Goal: Register for event/course

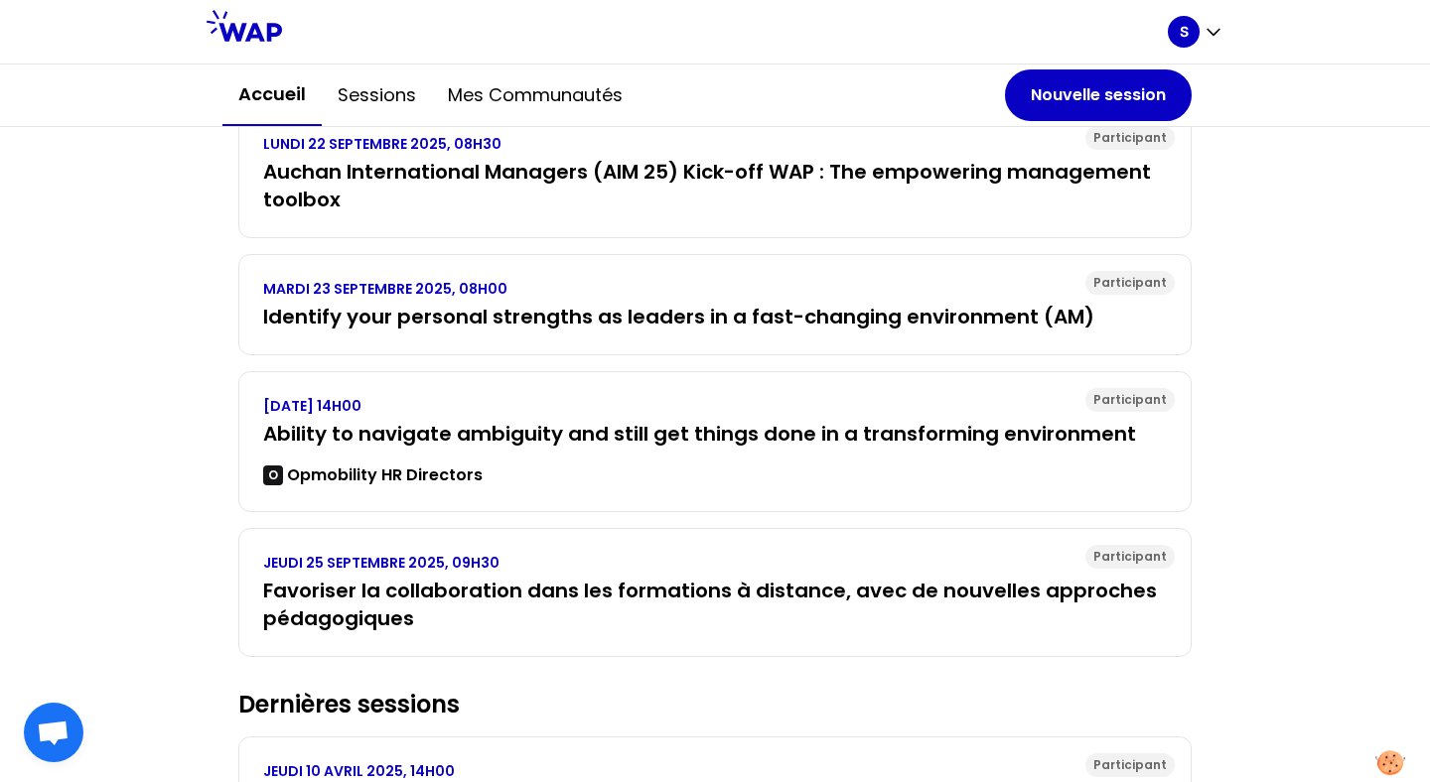
scroll to position [398, 0]
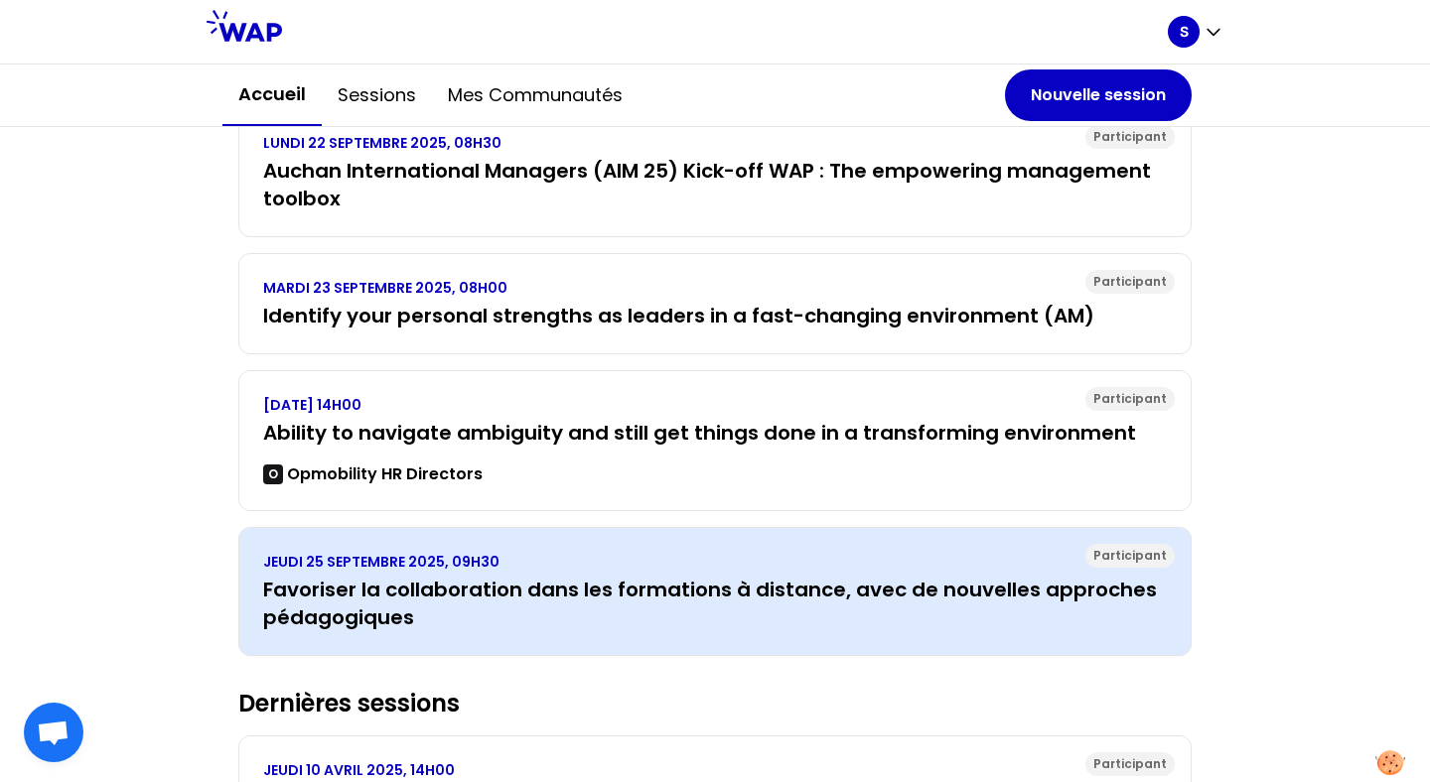
click at [568, 591] on h3 "Favoriser la collaboration dans les formations à distance, avec de nouvelles ap…" at bounding box center [715, 604] width 904 height 56
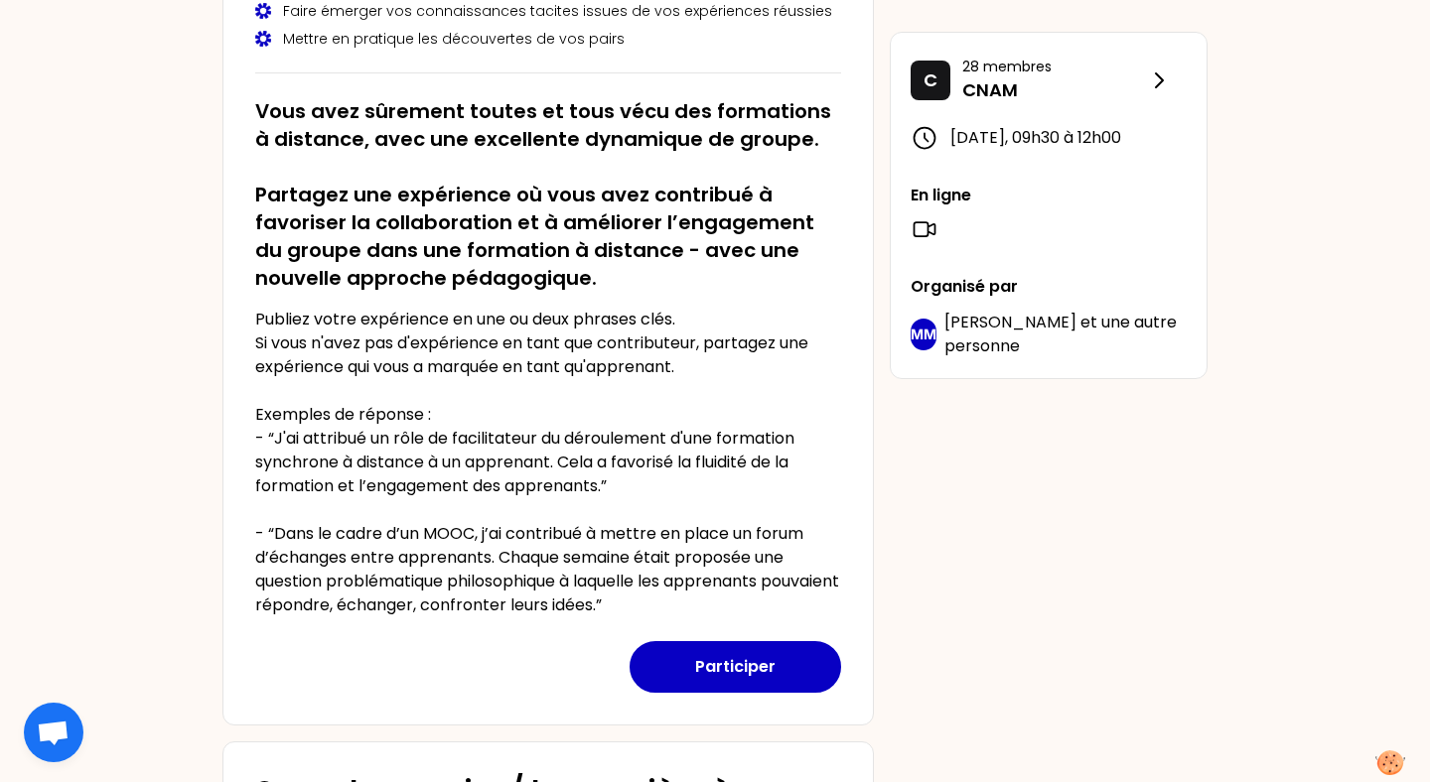
scroll to position [314, 0]
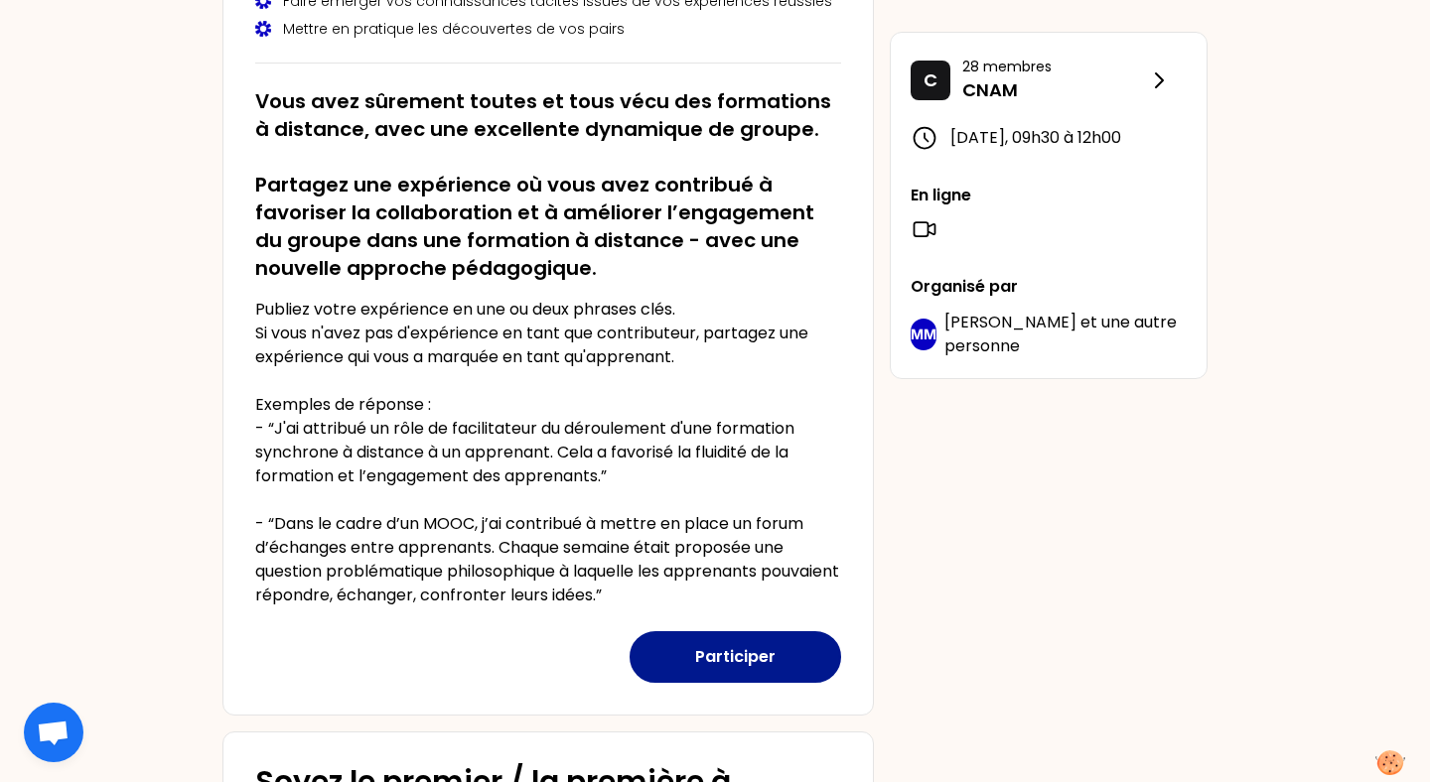
click at [717, 664] on button "Participer" at bounding box center [735, 657] width 211 height 52
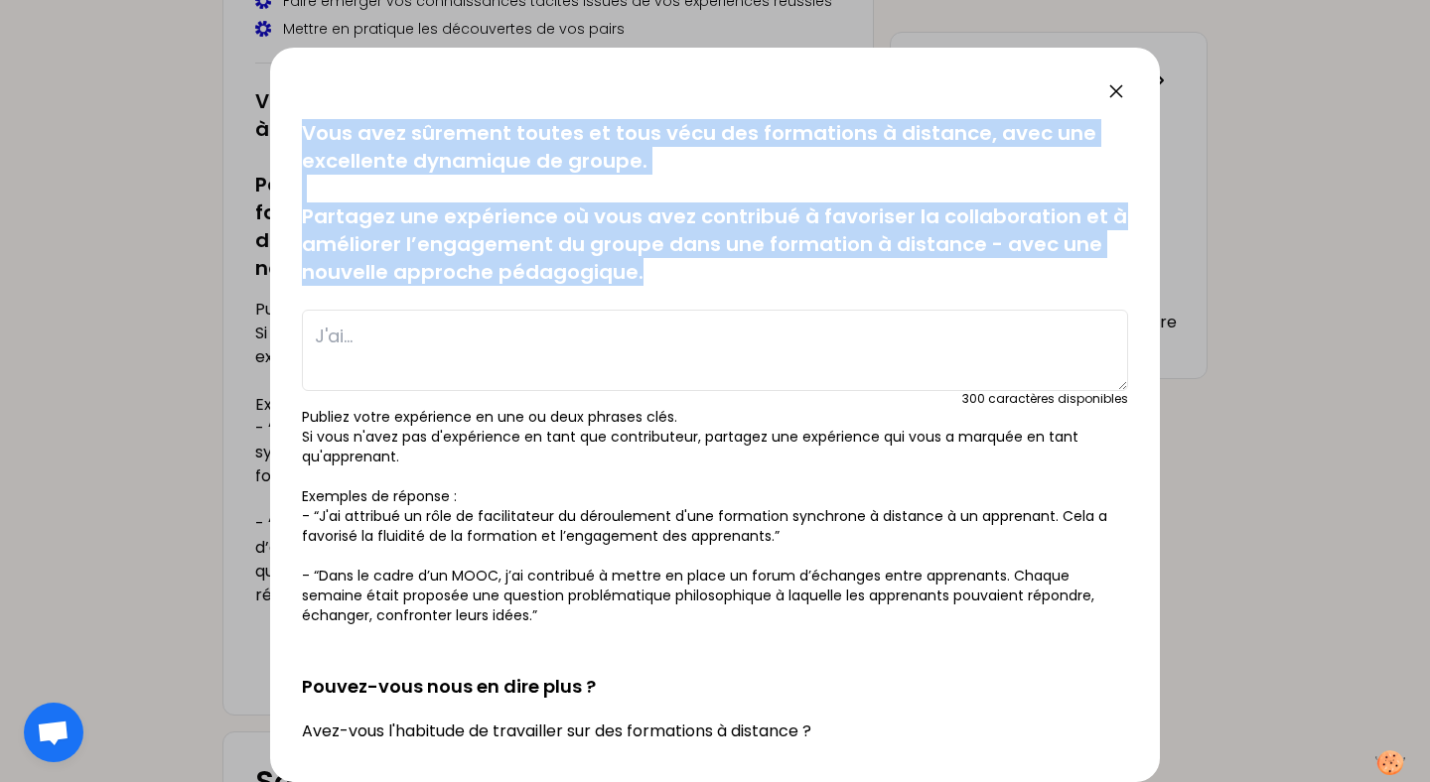
drag, startPoint x: 651, startPoint y: 274, endPoint x: 261, endPoint y: 132, distance: 415.2
click at [261, 132] on div "sauvegardé Vous avez sûrement toutes et tous vécu des formations à distance, av…" at bounding box center [715, 391] width 1430 height 782
copy div "sauvegardé Vous avez sûrement toutes et tous vécu des formations à distance, av…"
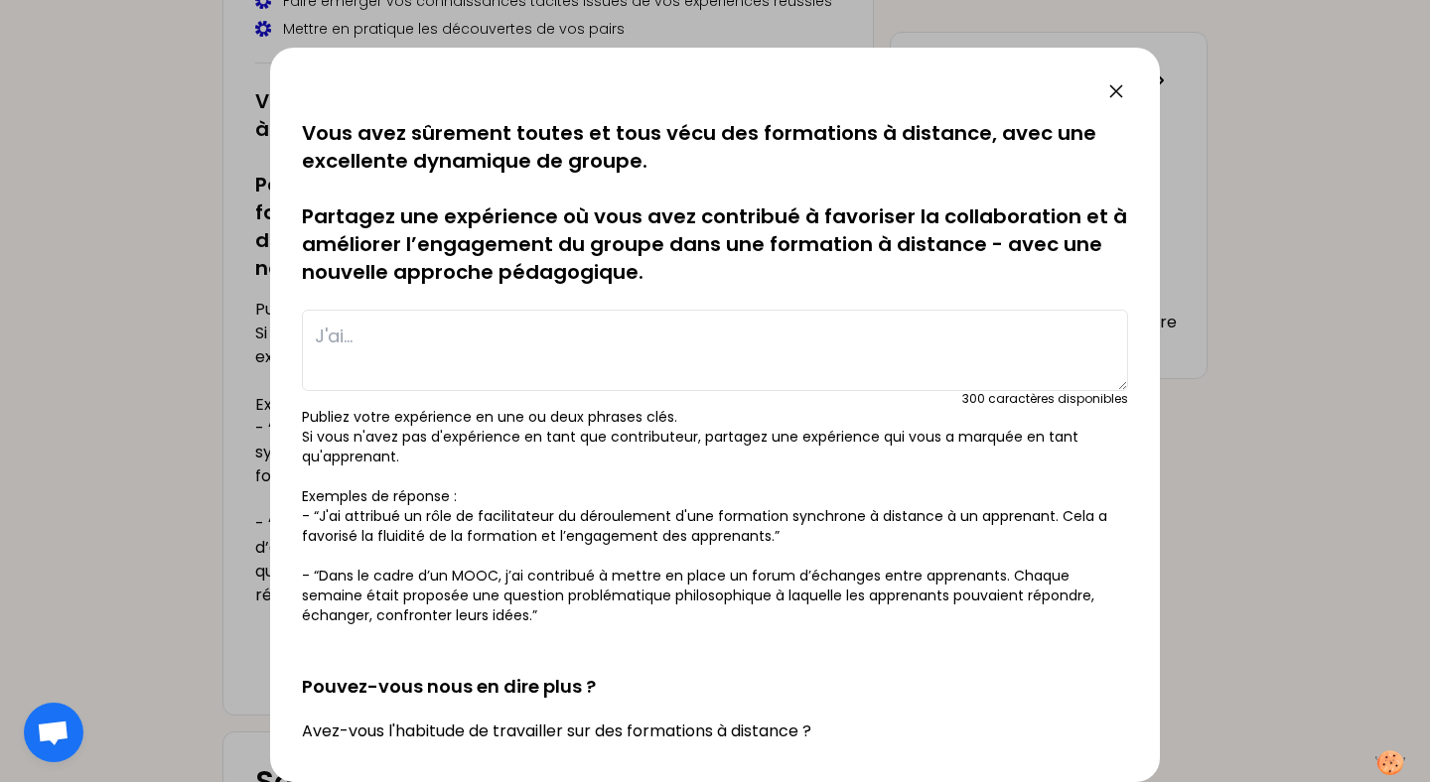
click at [626, 251] on p "Vous avez sûrement toutes et tous vécu des formations à distance, avec une exce…" at bounding box center [715, 202] width 826 height 167
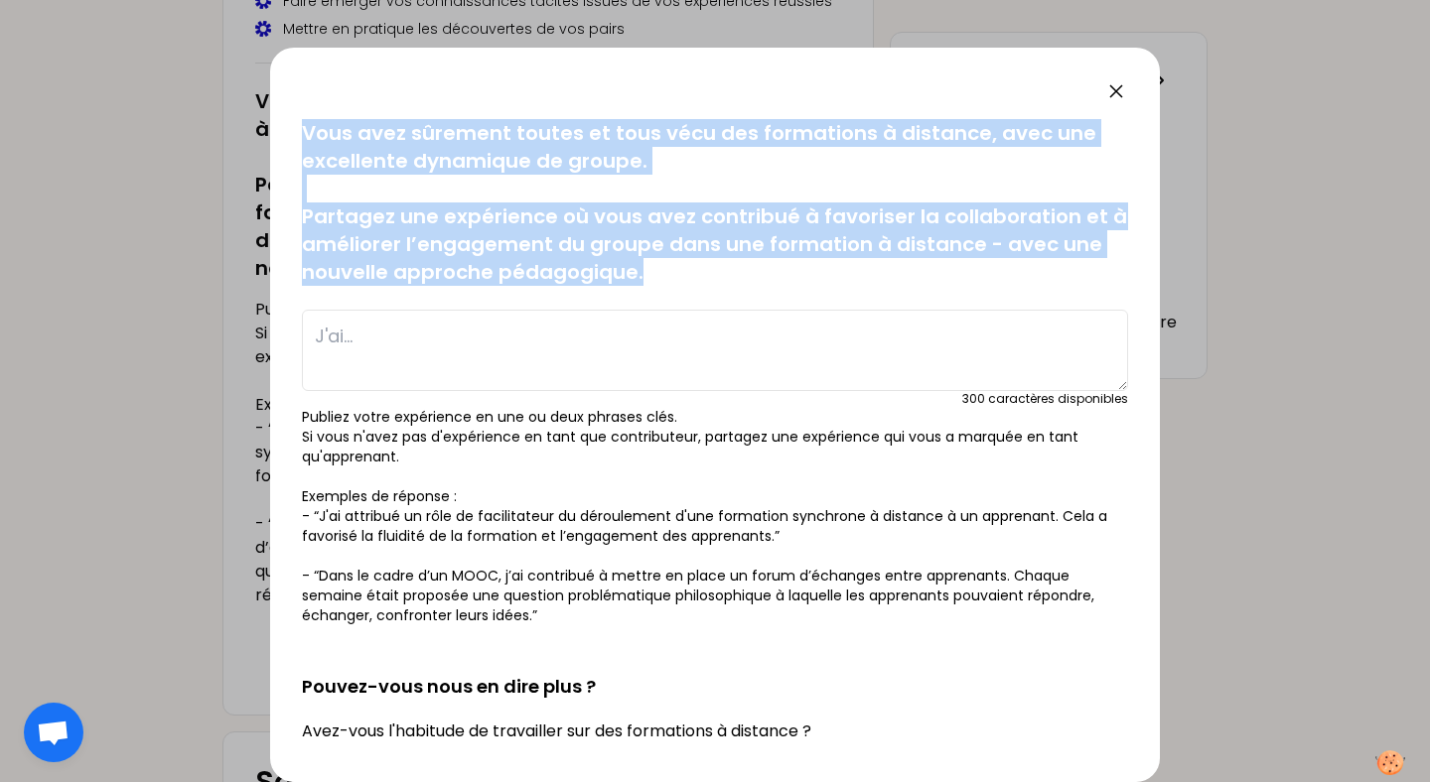
drag, startPoint x: 670, startPoint y: 276, endPoint x: 263, endPoint y: 88, distance: 448.3
click at [263, 88] on div "sauvegardé Vous avez sûrement toutes et tous vécu des formations à distance, av…" at bounding box center [715, 391] width 1430 height 782
copy div "sauvegardé Vous avez sûrement toutes et tous vécu des formations à distance, av…"
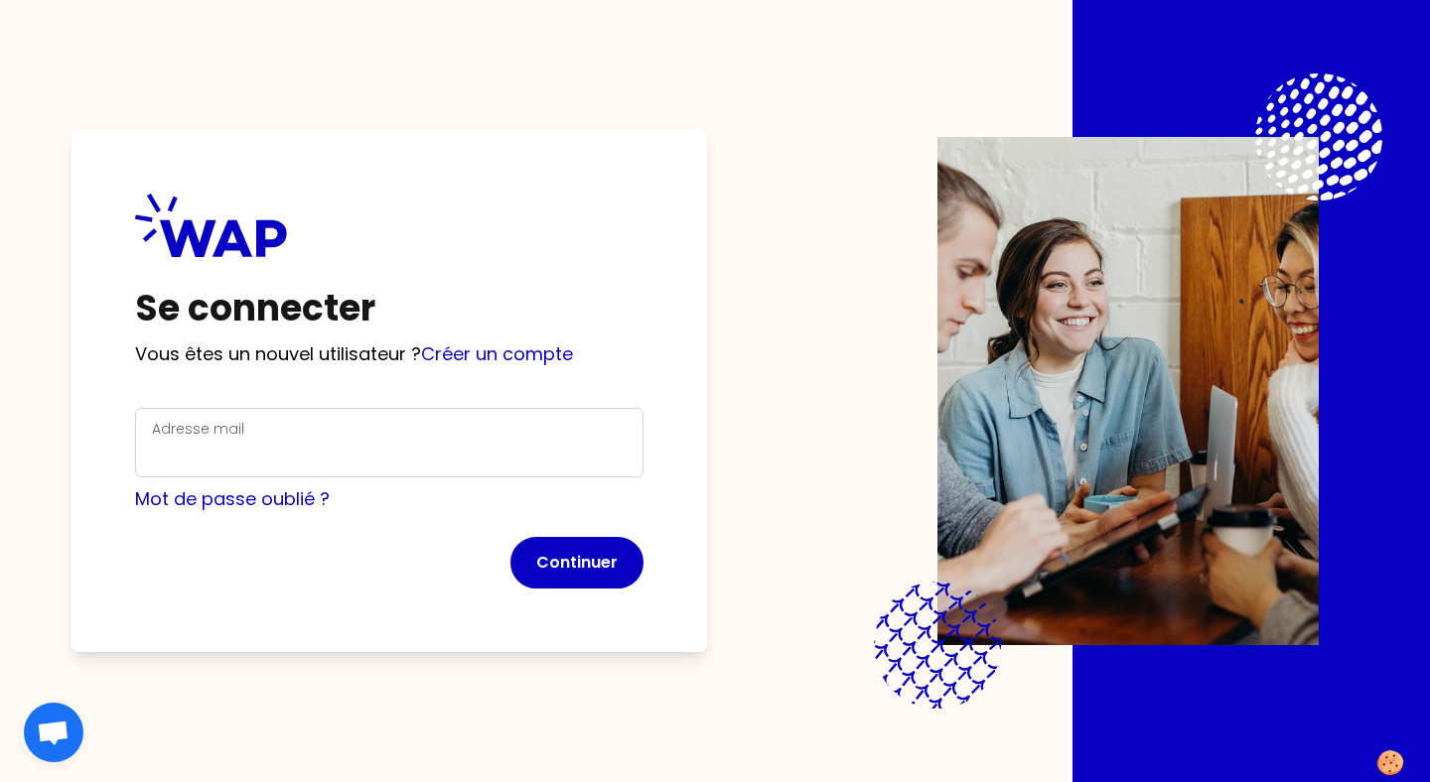
click at [368, 434] on div "Adresse mail" at bounding box center [389, 443] width 475 height 52
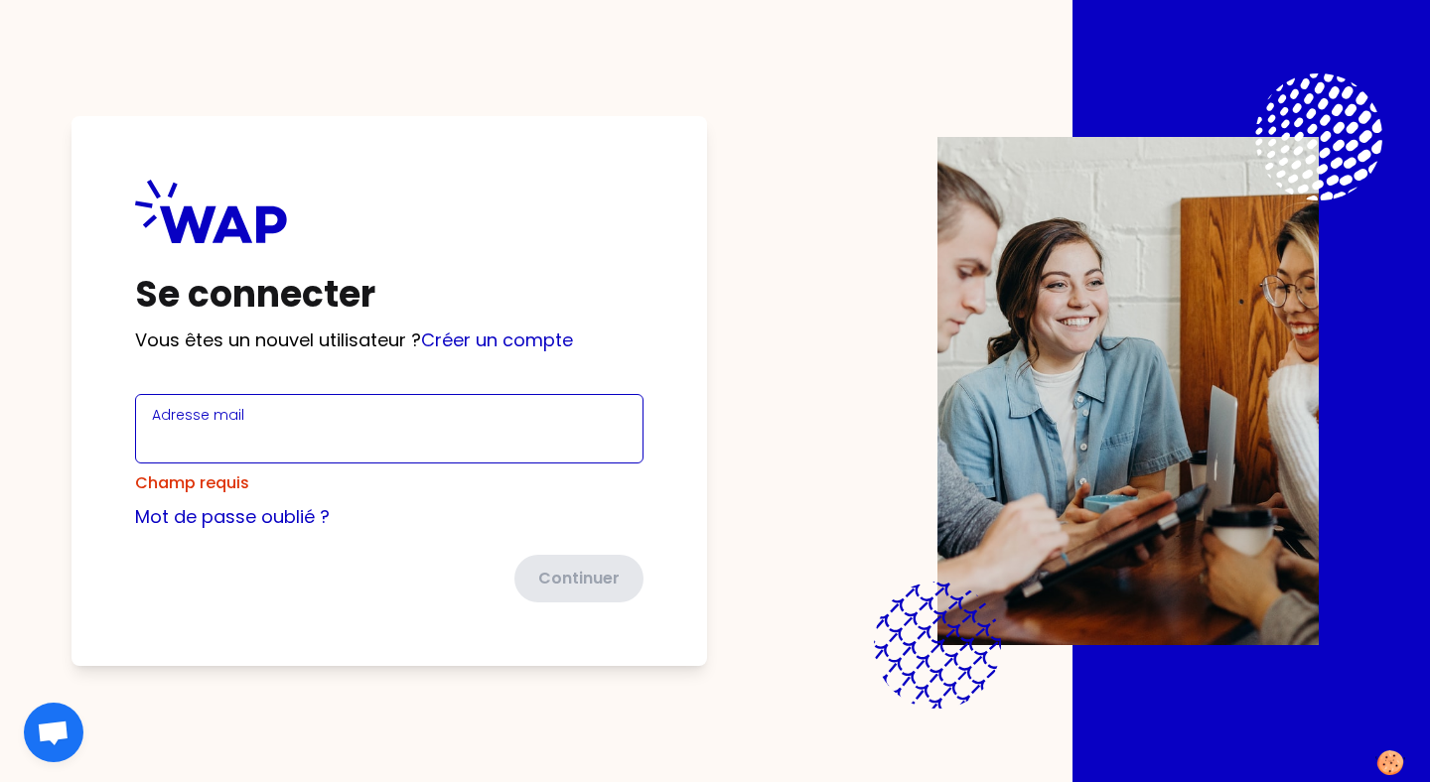
click at [367, 436] on div "Adresse mail" at bounding box center [389, 429] width 475 height 52
type input "svenia@learnspace.fr"
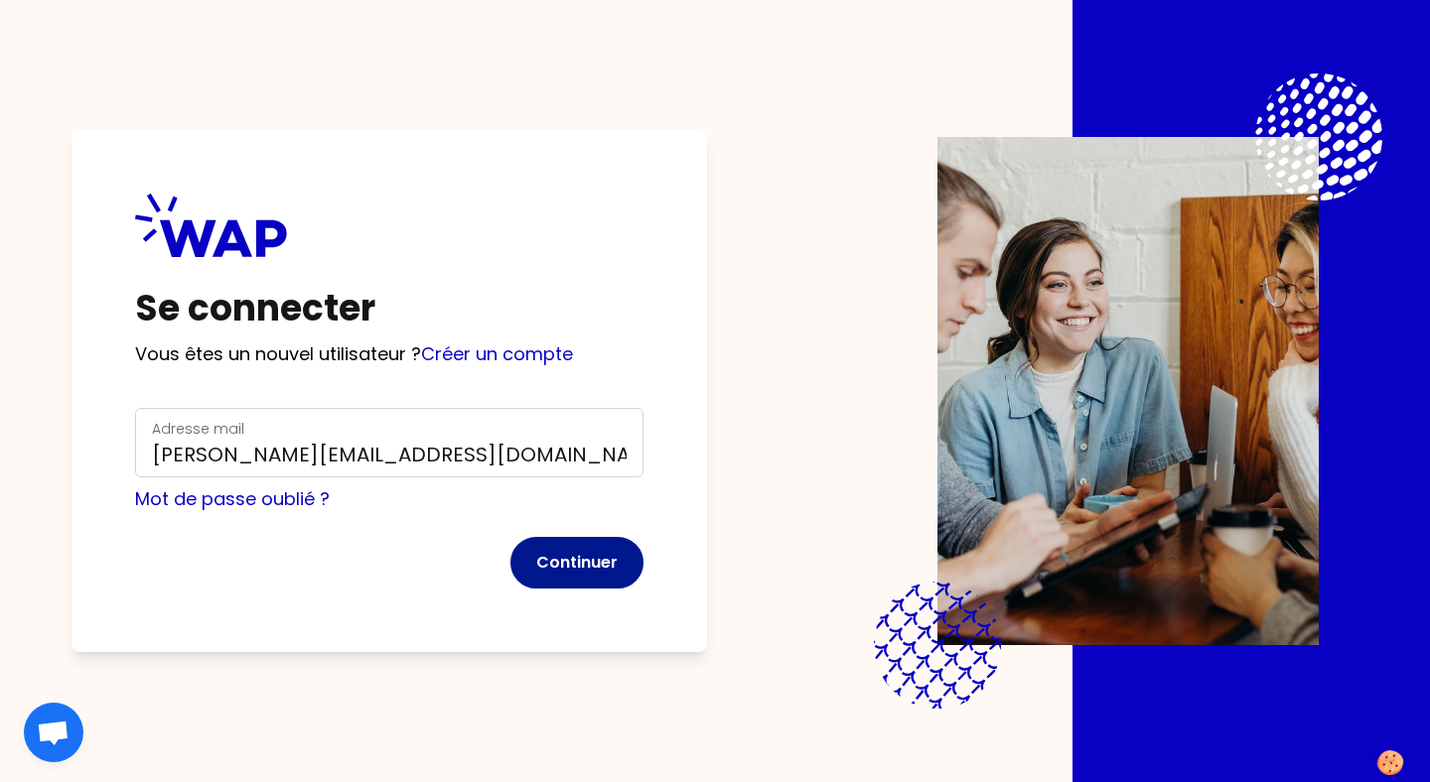
click at [601, 573] on button "Continuer" at bounding box center [576, 563] width 133 height 52
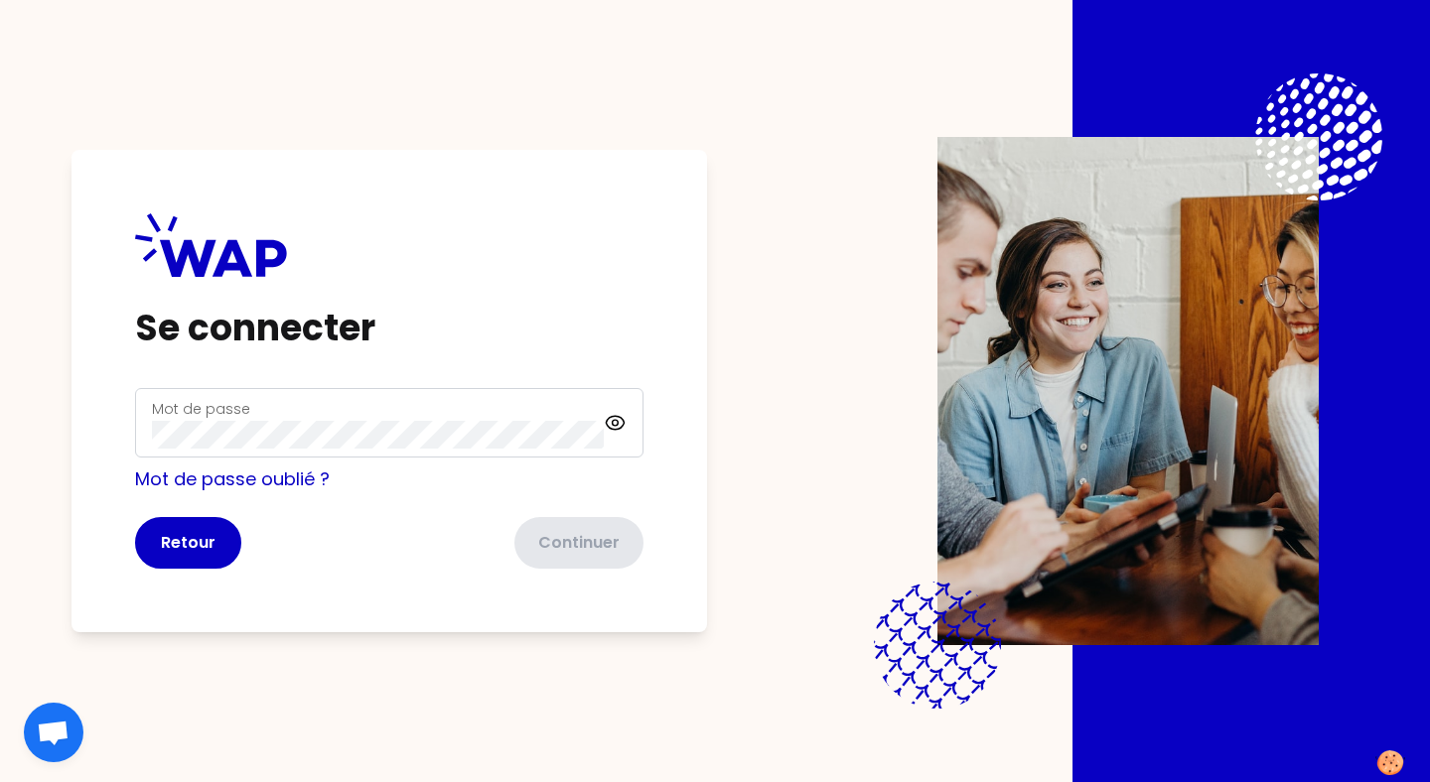
click at [414, 412] on div "Mot de passe" at bounding box center [378, 423] width 452 height 52
click at [604, 551] on button "Continuer" at bounding box center [576, 543] width 133 height 52
